Goal: Task Accomplishment & Management: Manage account settings

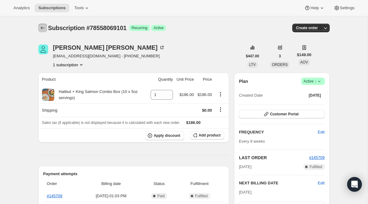
click at [40, 25] on button "Subscriptions" at bounding box center [42, 28] width 9 height 9
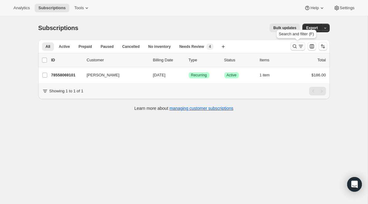
click at [295, 50] on button "Search and filter results" at bounding box center [297, 46] width 15 height 9
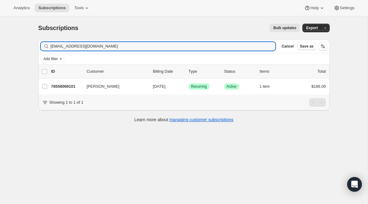
drag, startPoint x: 142, startPoint y: 50, endPoint x: 31, endPoint y: 32, distance: 112.1
click at [31, 32] on div "Subscriptions. This page is ready Subscriptions Bulk updates More actions Bulk …" at bounding box center [184, 72] width 306 height 112
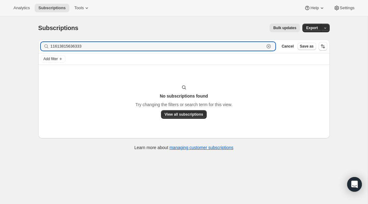
drag, startPoint x: 112, startPoint y: 48, endPoint x: 5, endPoint y: 25, distance: 109.6
click at [5, 25] on div "Subscriptions. This page is ready Subscriptions Bulk updates More actions Bulk …" at bounding box center [184, 118] width 368 height 204
paste input "[EMAIL_ADDRESS][DOMAIN_NAME]"
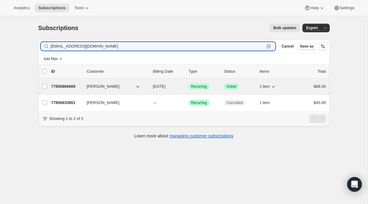
type input "[EMAIL_ADDRESS][DOMAIN_NAME]"
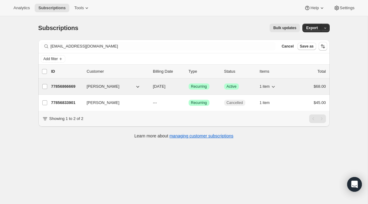
click at [196, 84] on span "Recurring" at bounding box center [199, 86] width 16 height 5
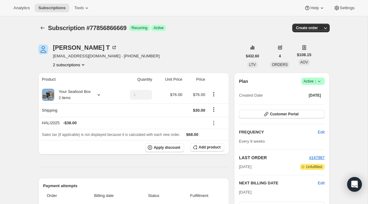
click at [305, 82] on span "Active |" at bounding box center [312, 81] width 19 height 6
click at [240, 74] on div "Plan Success Active | Created Date [DATE] Customer Portal FREQUENCY Edit Every …" at bounding box center [281, 167] width 95 height 189
